Goal: Task Accomplishment & Management: Manage account settings

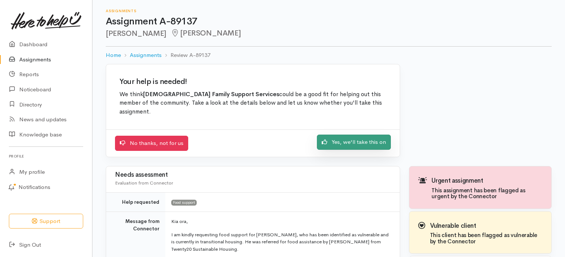
click at [337, 135] on link "Yes, we'll take this on" at bounding box center [354, 142] width 74 height 15
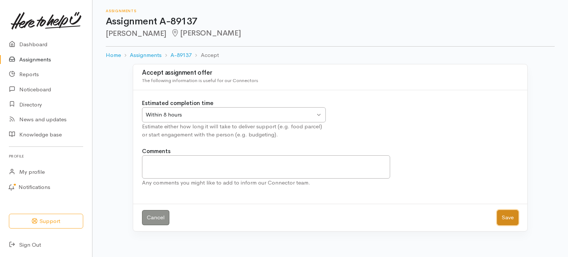
click at [503, 214] on button "Save" at bounding box center [507, 217] width 21 height 15
